Goal: Task Accomplishment & Management: Manage account settings

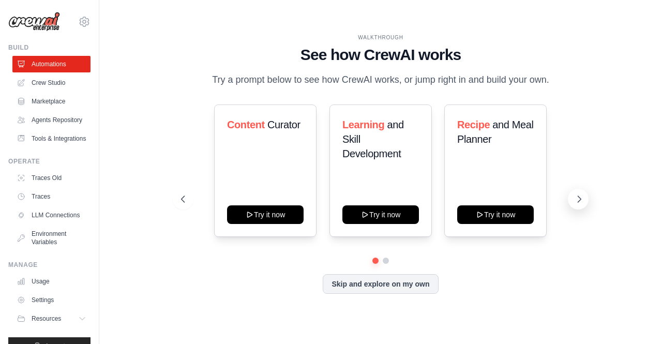
click at [574, 203] on icon at bounding box center [579, 199] width 10 height 10
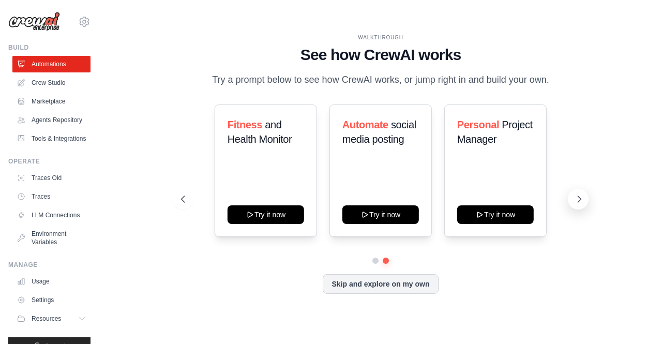
click at [574, 203] on icon at bounding box center [579, 199] width 10 height 10
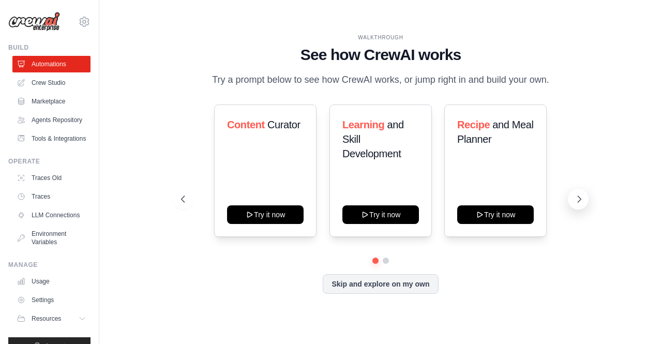
click at [574, 203] on icon at bounding box center [579, 199] width 10 height 10
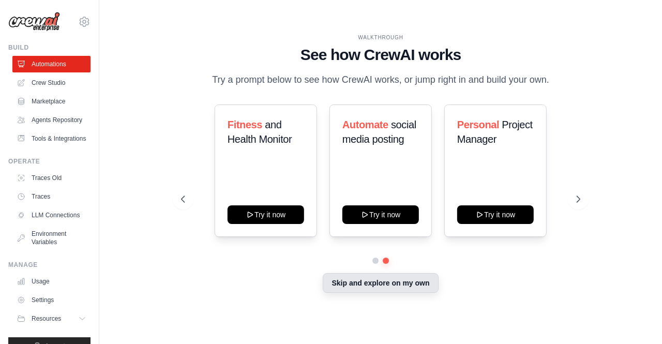
click at [371, 293] on button "Skip and explore on my own" at bounding box center [380, 283] width 115 height 20
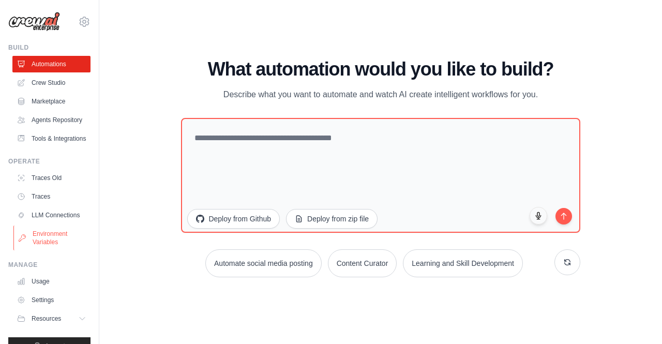
scroll to position [43, 0]
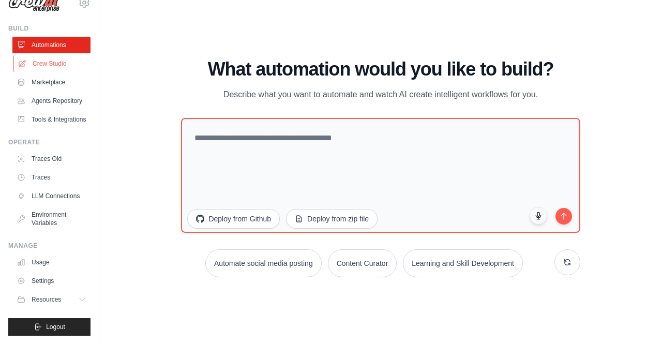
click at [51, 55] on link "Crew Studio" at bounding box center [52, 63] width 78 height 17
click at [35, 55] on link "Crew Studio" at bounding box center [52, 63] width 78 height 17
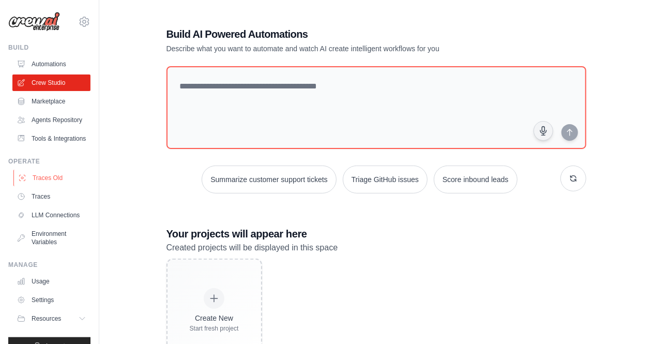
scroll to position [43, 0]
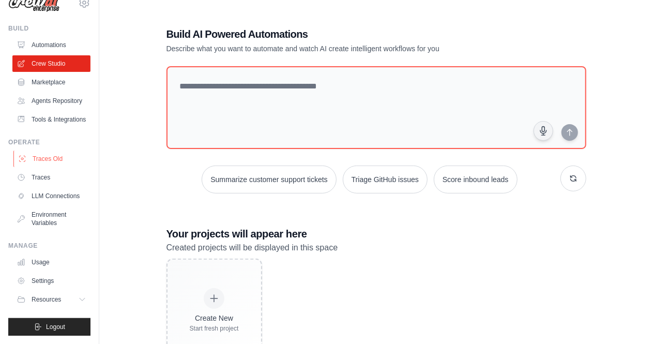
click at [36, 194] on link "LLM Connections" at bounding box center [51, 196] width 78 height 17
click at [28, 93] on link "Agents Repository" at bounding box center [52, 101] width 78 height 17
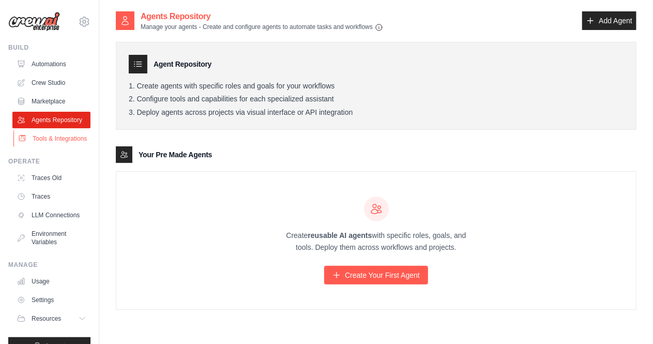
click at [40, 147] on link "Tools & Integrations" at bounding box center [52, 138] width 78 height 17
click at [45, 147] on link "Tools & Integrations" at bounding box center [52, 138] width 78 height 17
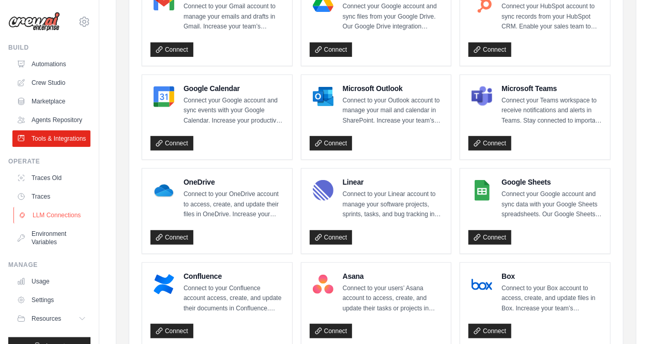
scroll to position [43, 0]
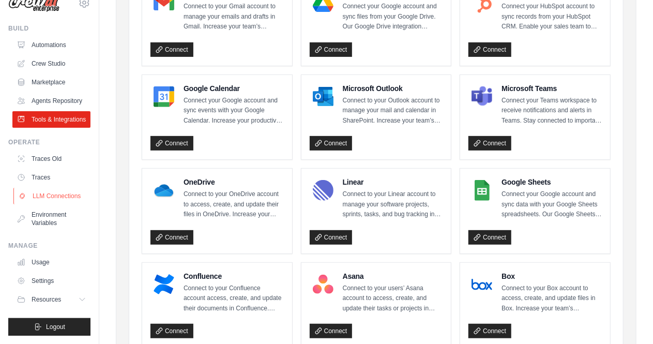
click at [49, 196] on link "LLM Connections" at bounding box center [52, 196] width 78 height 17
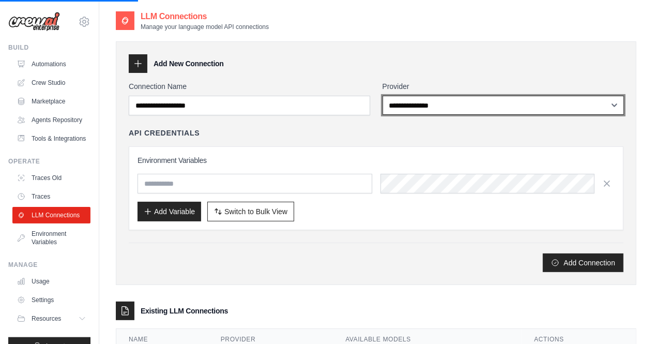
click at [423, 99] on select "**********" at bounding box center [504, 105] width 242 height 19
select select "****"
click at [383, 96] on select "**********" at bounding box center [504, 105] width 242 height 19
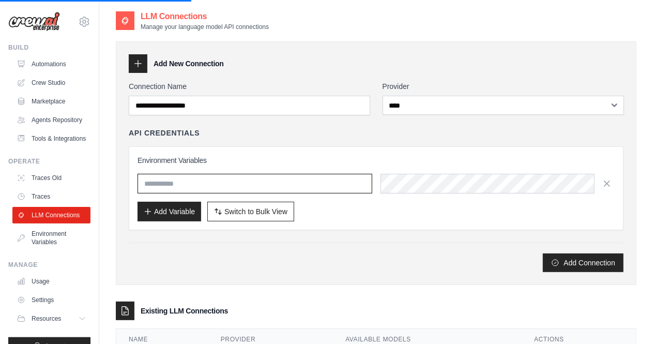
click at [305, 185] on input "text" at bounding box center [255, 184] width 235 height 20
click at [274, 150] on div "Environment Variables Add Variable Switch to Bulk View Switch to Table View" at bounding box center [376, 188] width 495 height 84
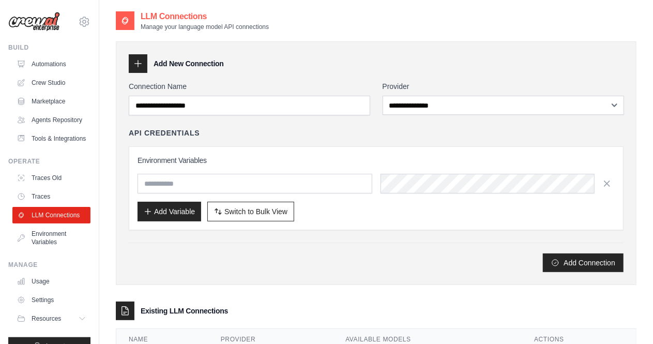
scroll to position [58, 0]
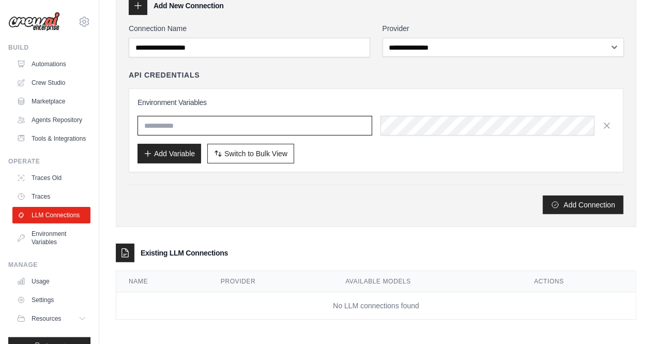
click at [208, 128] on input "text" at bounding box center [255, 126] width 235 height 20
click at [184, 75] on h4 "API Credentials" at bounding box center [164, 75] width 71 height 10
click at [237, 72] on div "API Credentials" at bounding box center [376, 75] width 495 height 10
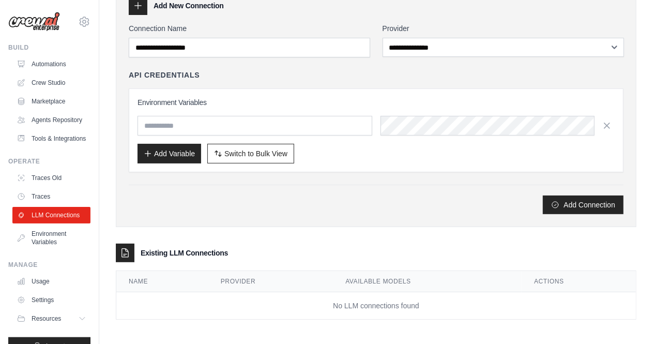
scroll to position [0, 0]
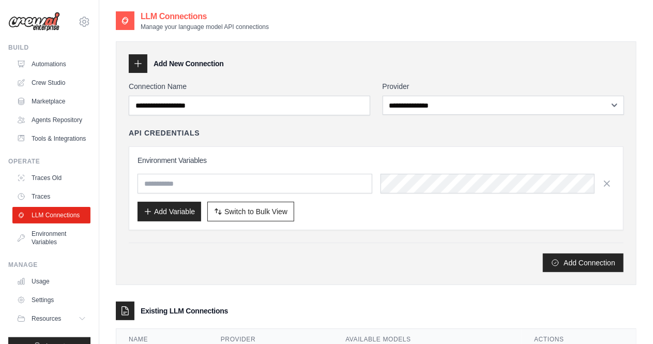
click at [378, 52] on div "**********" at bounding box center [376, 163] width 521 height 244
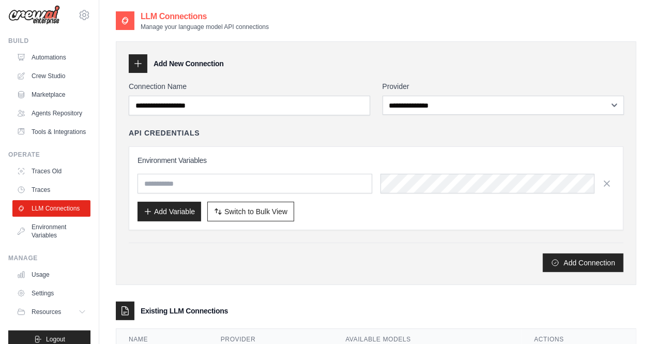
scroll to position [43, 0]
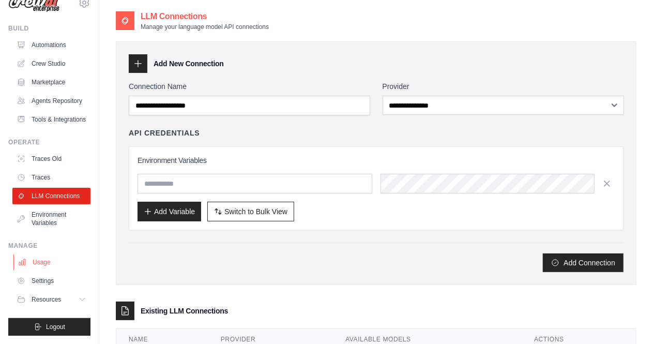
click at [39, 263] on link "Usage" at bounding box center [52, 262] width 78 height 17
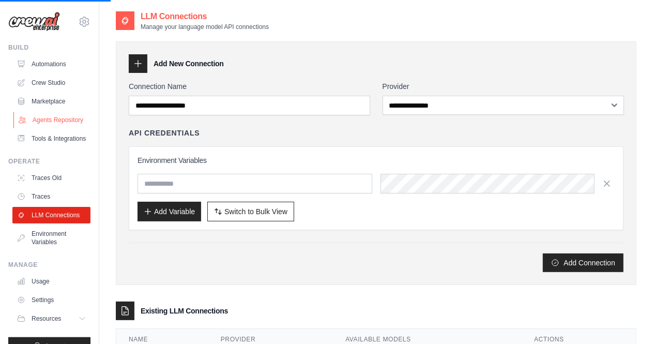
click at [53, 123] on link "Agents Repository" at bounding box center [52, 120] width 78 height 17
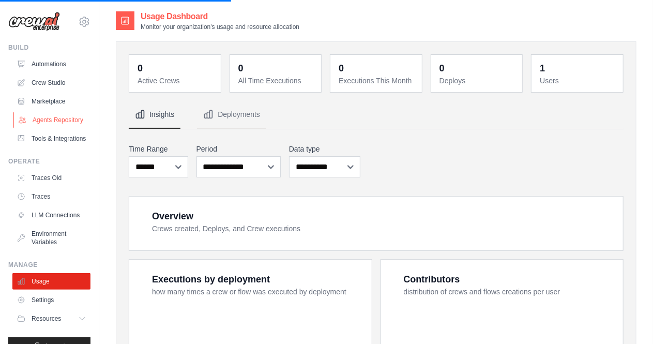
click at [53, 128] on link "Agents Repository" at bounding box center [52, 120] width 78 height 17
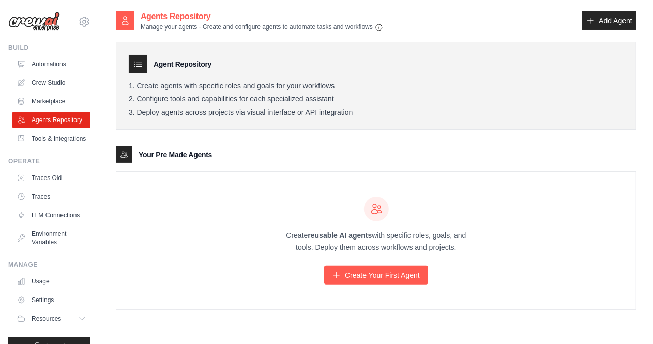
click at [48, 20] on img at bounding box center [34, 22] width 52 height 20
click at [43, 25] on img at bounding box center [34, 22] width 52 height 20
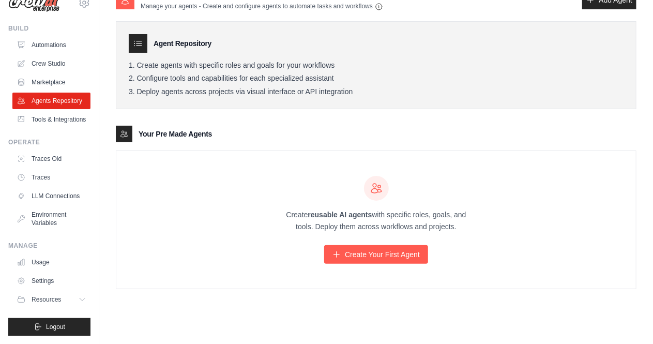
scroll to position [20, 0]
